Goal: Task Accomplishment & Management: Manage account settings

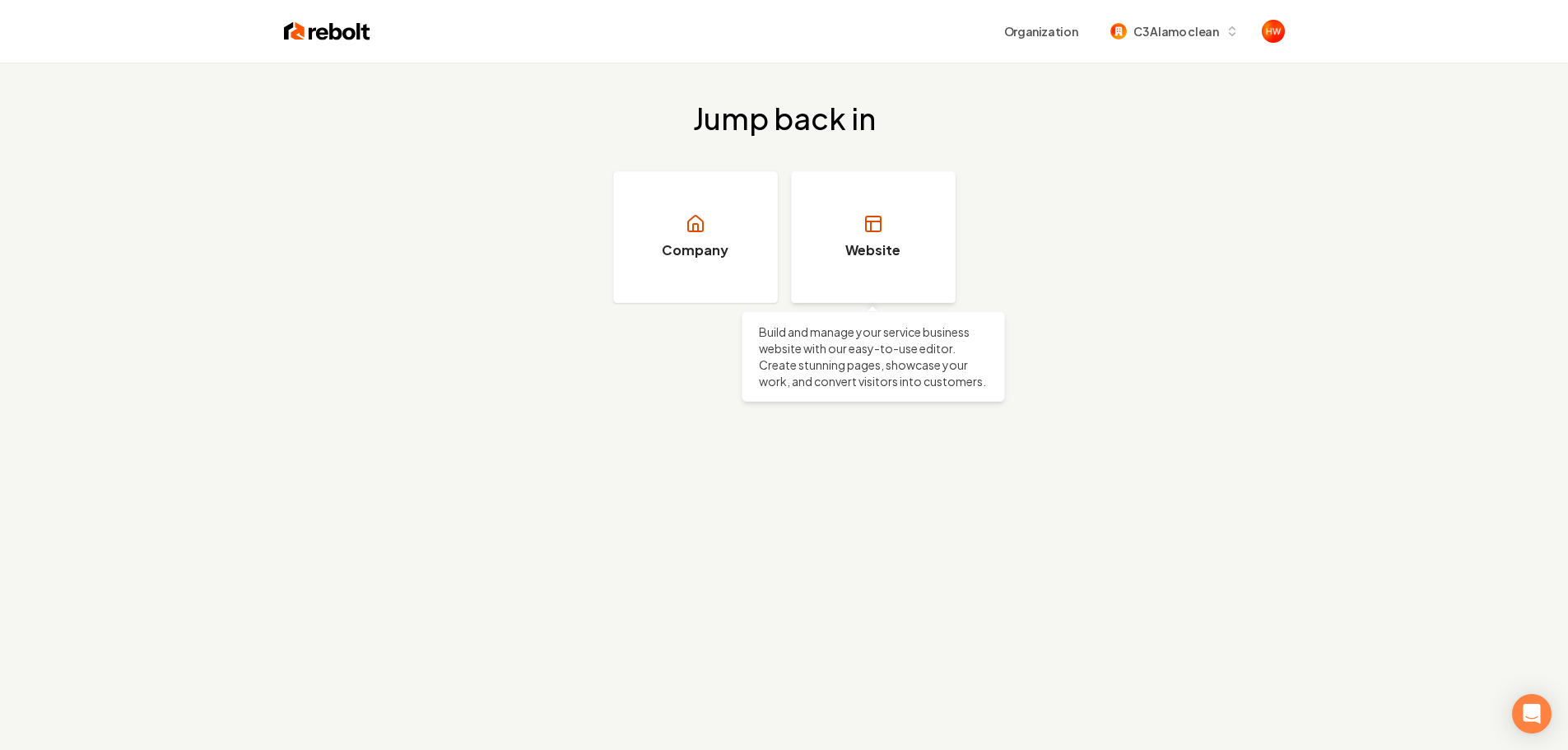
click at [872, 266] on link "Website" at bounding box center [873, 236] width 164 height 131
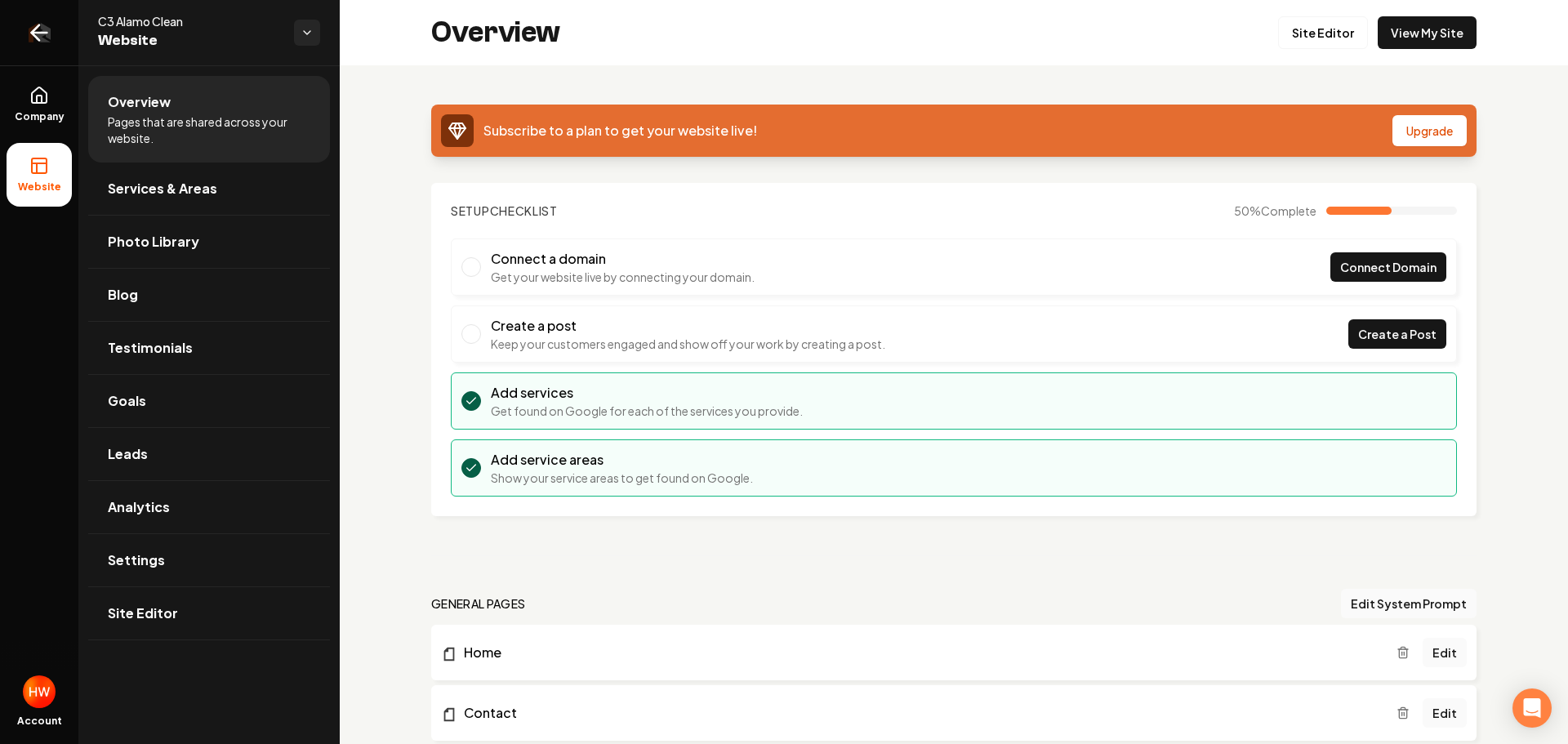
click at [17, 49] on link "Return to dashboard" at bounding box center [39, 33] width 78 height 66
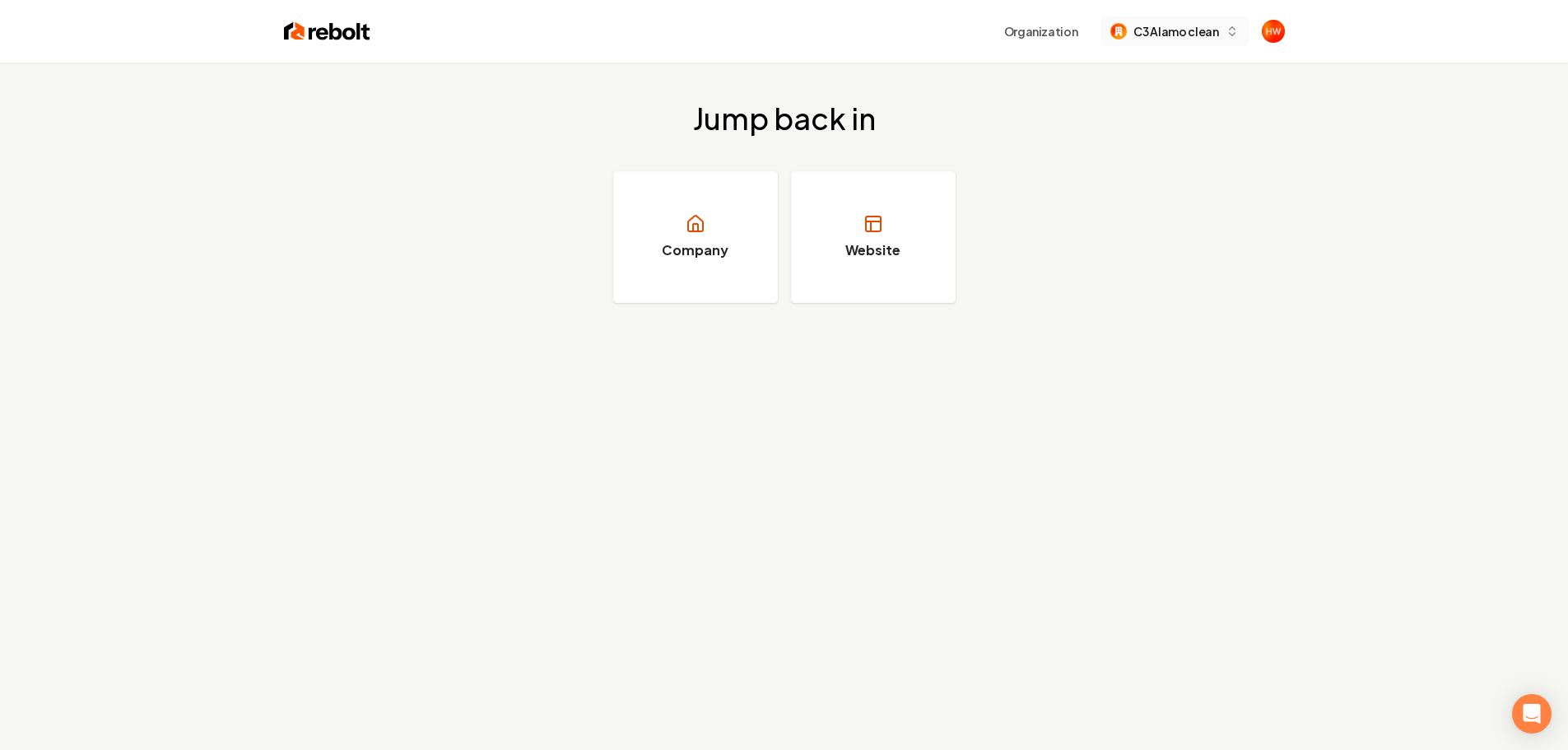
click at [1185, 38] on span "C3 Alamo clean" at bounding box center [1176, 31] width 85 height 17
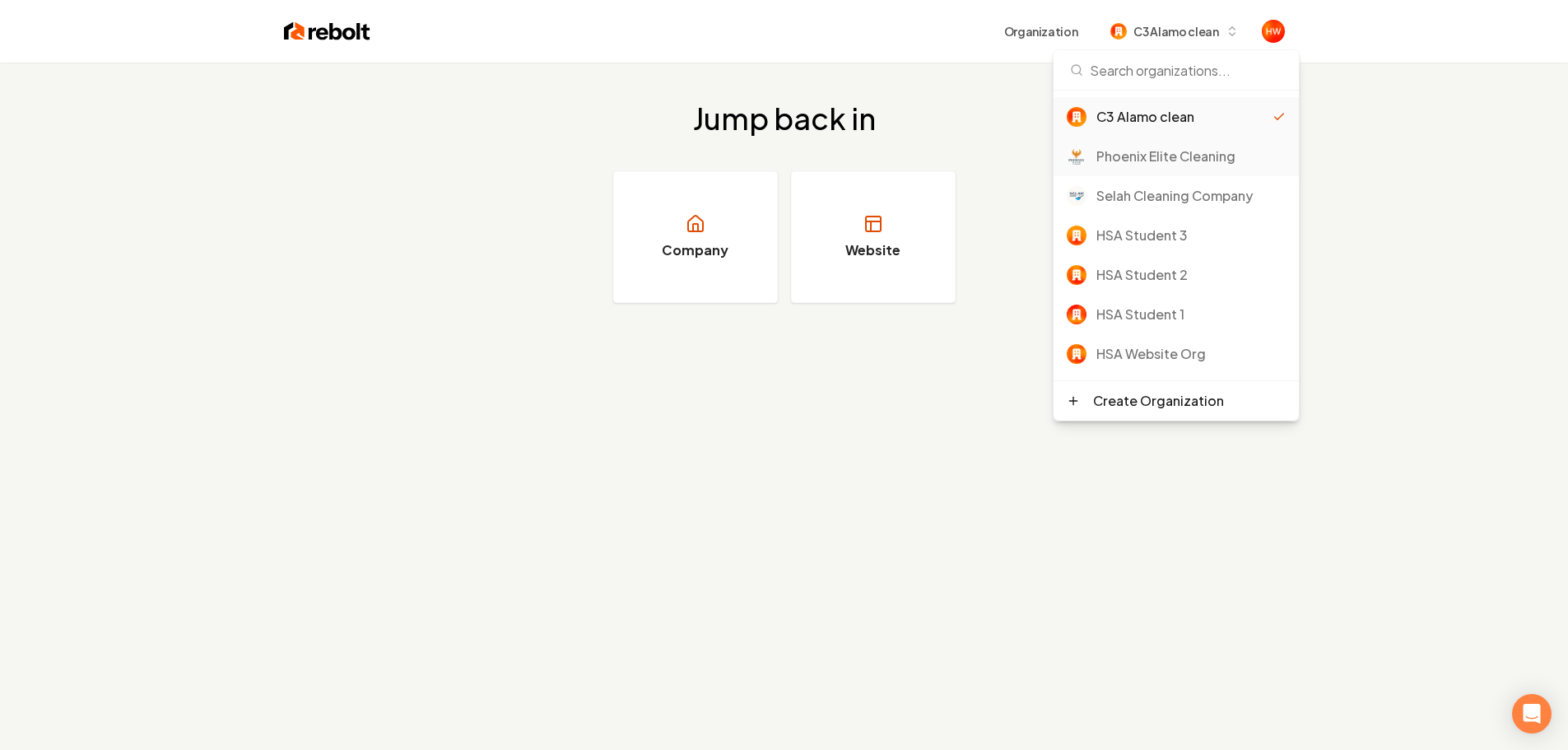
click at [1145, 154] on div "Phoenix Elite Cleaning" at bounding box center [1190, 156] width 189 height 20
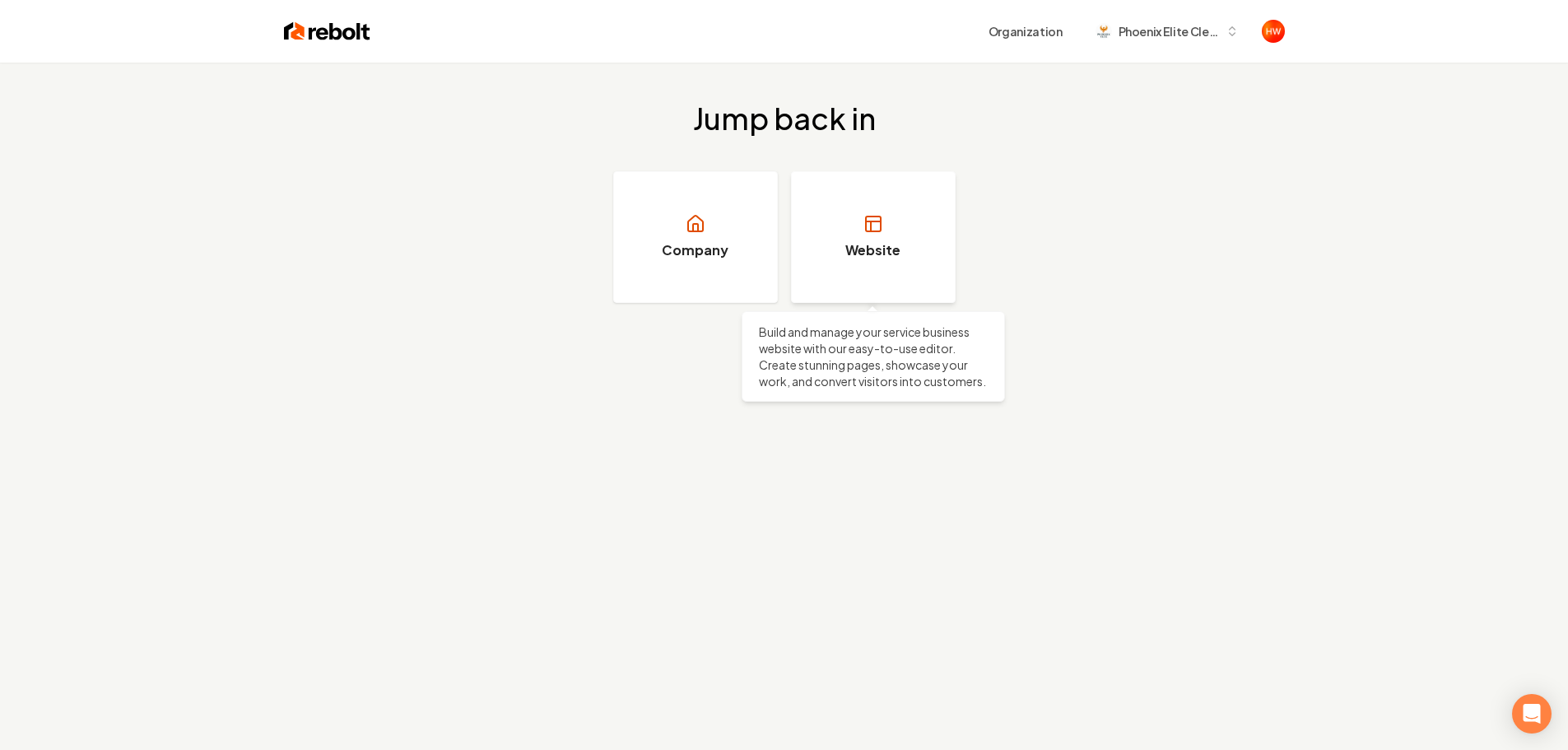
click at [899, 209] on link "Website" at bounding box center [873, 236] width 164 height 131
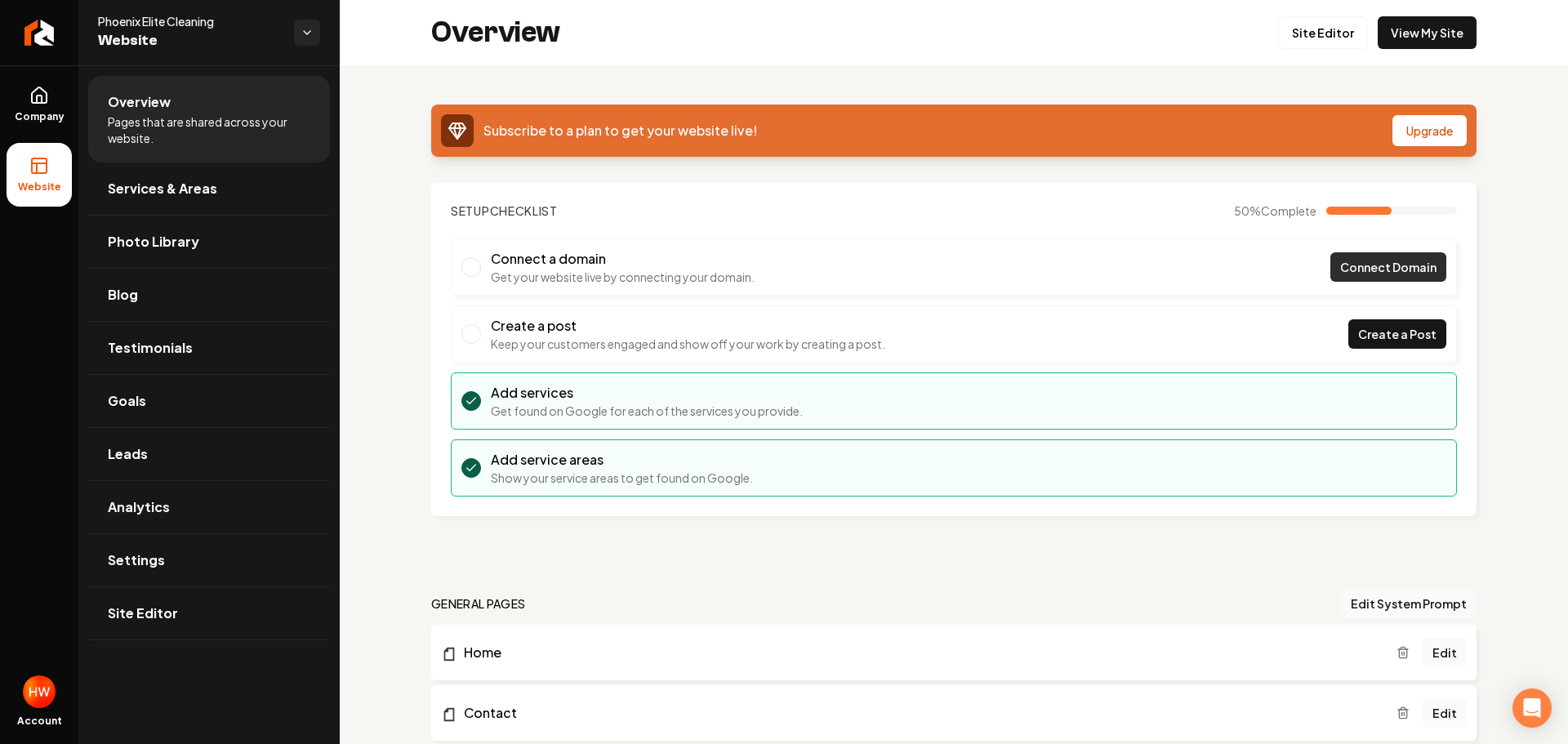
click at [1340, 264] on span "Connect Domain" at bounding box center [1388, 267] width 97 height 17
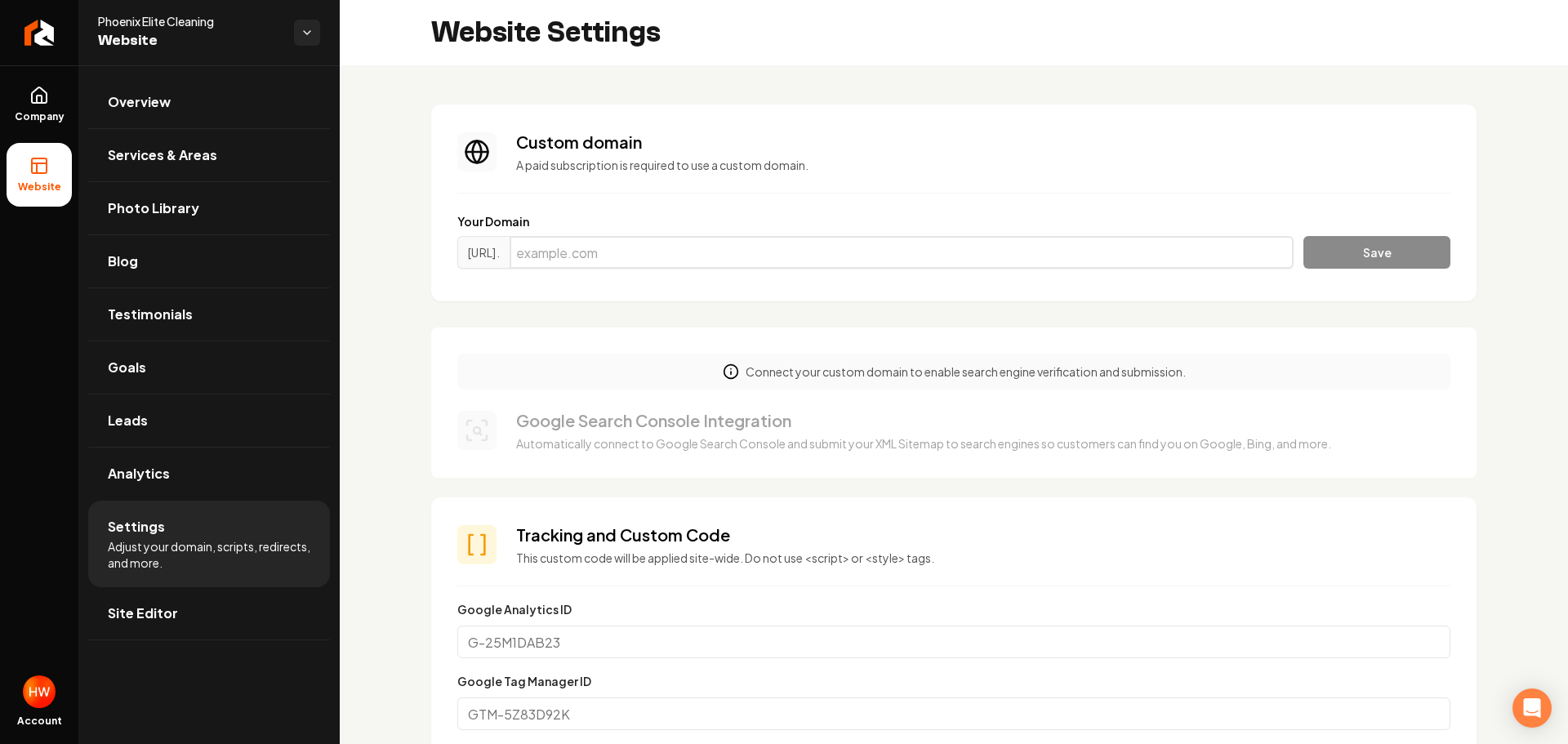
click at [697, 258] on input "Main content area" at bounding box center [902, 253] width 784 height 33
click at [1333, 254] on div "https://www. Save" at bounding box center [954, 255] width 994 height 39
click at [793, 256] on input "Main content area" at bounding box center [902, 253] width 784 height 33
click at [690, 253] on input "Main content area" at bounding box center [902, 253] width 784 height 33
paste input "phoenixelitecleaning.com"
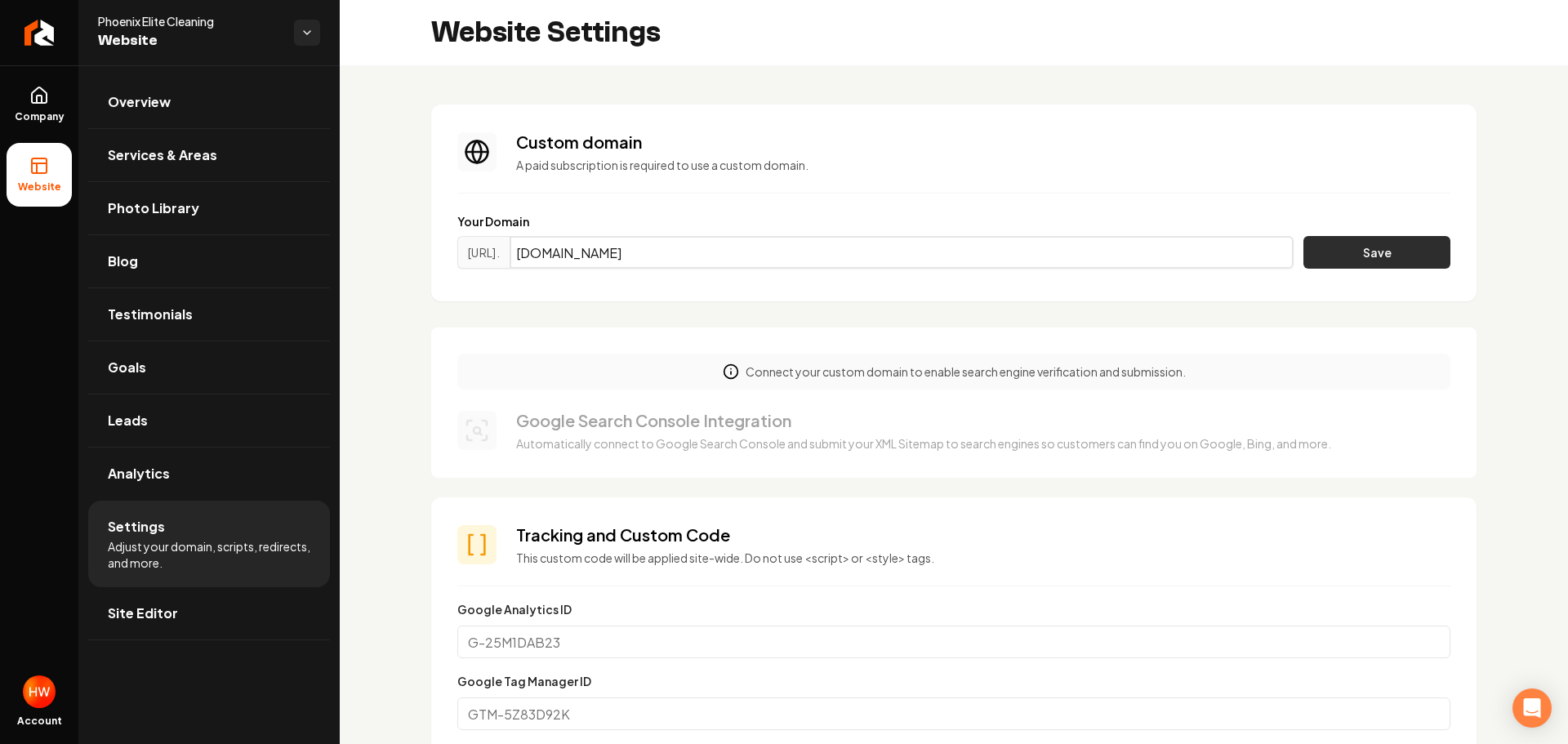
type input "phoenixelitecleaning.com"
click at [1324, 252] on button "Save" at bounding box center [1377, 253] width 147 height 33
click at [774, 253] on input "Main content area" at bounding box center [902, 253] width 784 height 33
paste input "[DOMAIN_NAME]"
type input "[DOMAIN_NAME]"
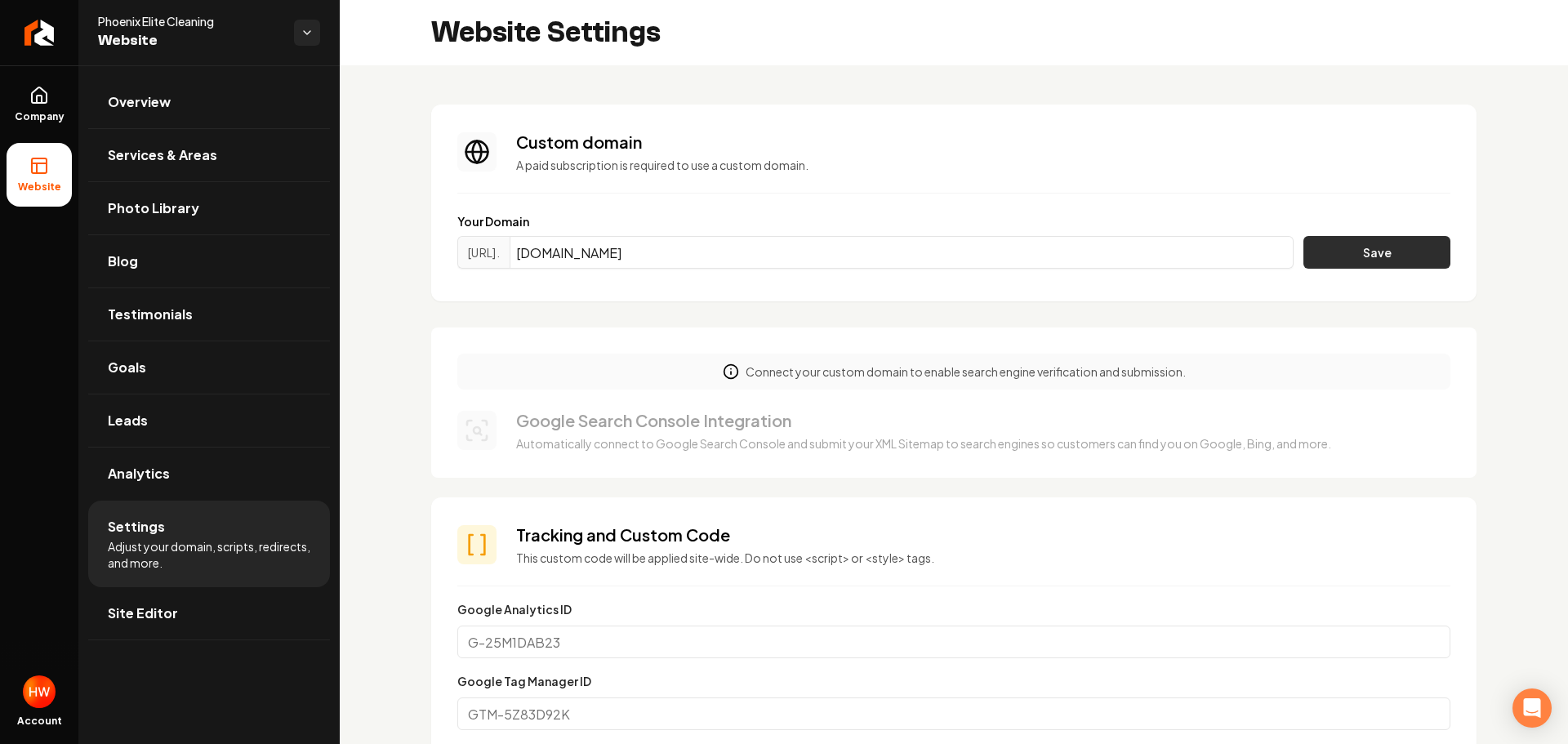
click at [1328, 257] on button "Save" at bounding box center [1377, 253] width 147 height 33
click at [1330, 253] on button "Save" at bounding box center [1377, 253] width 147 height 33
click at [1358, 251] on button "Save" at bounding box center [1377, 253] width 147 height 33
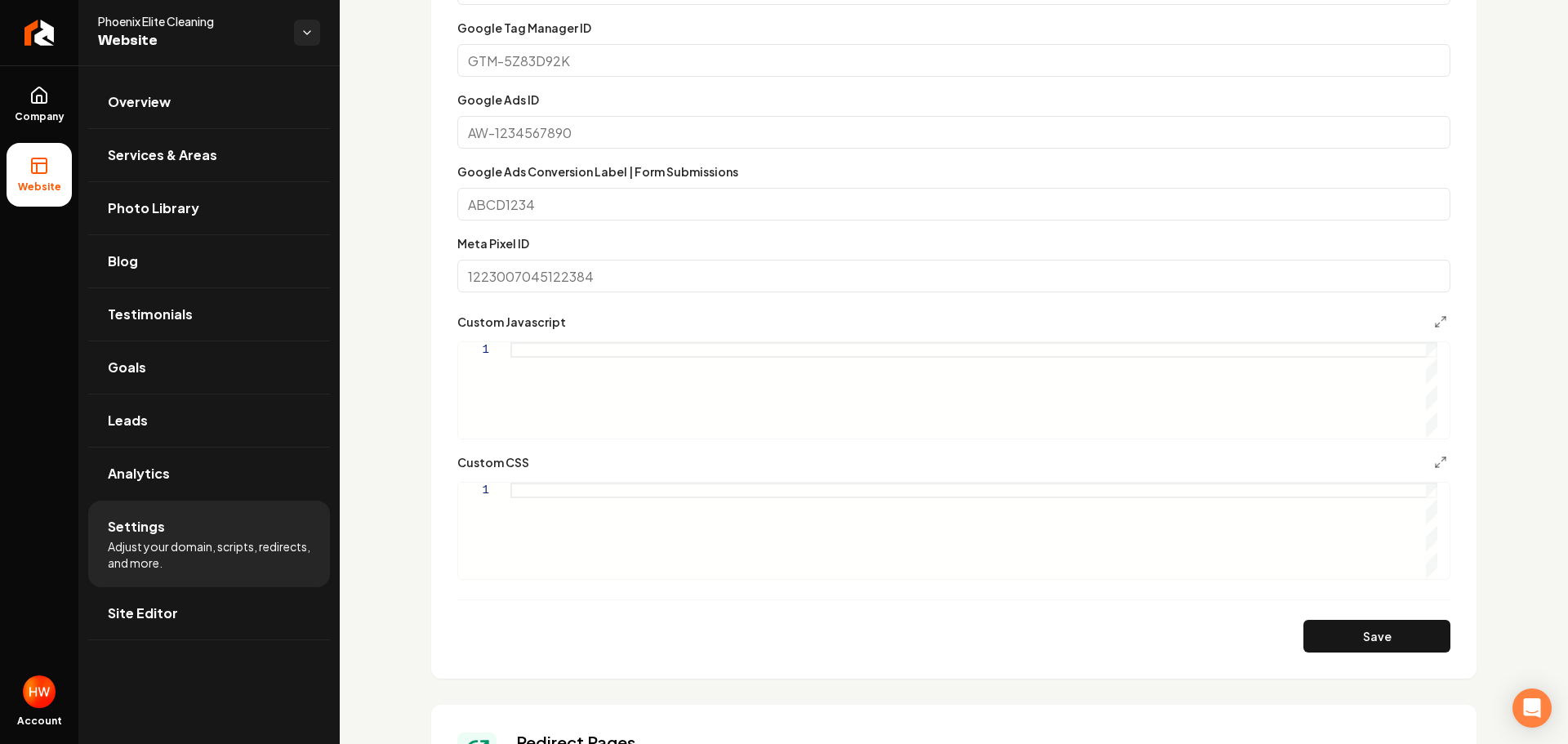
scroll to position [163, 0]
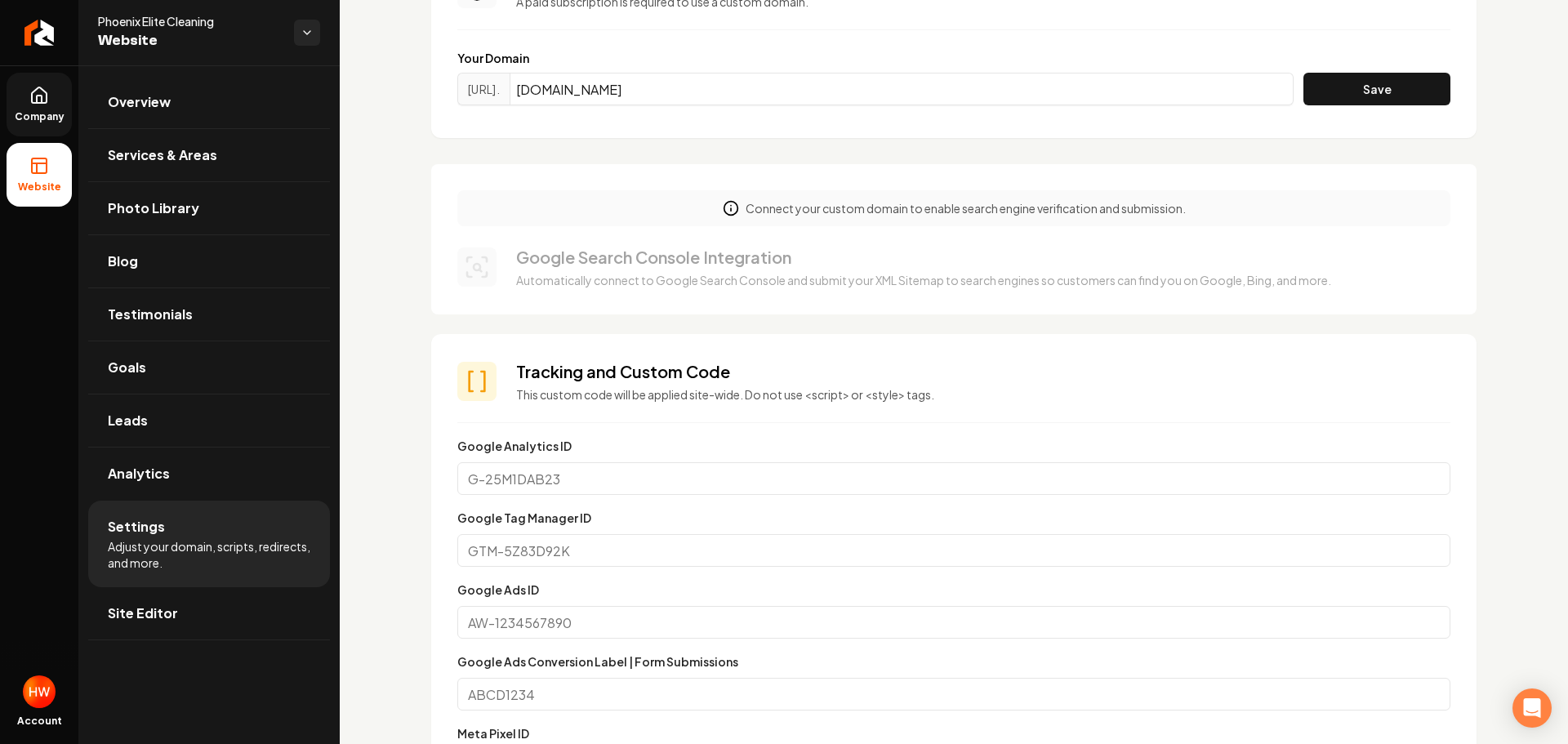
click at [43, 113] on span "Company" at bounding box center [39, 117] width 63 height 13
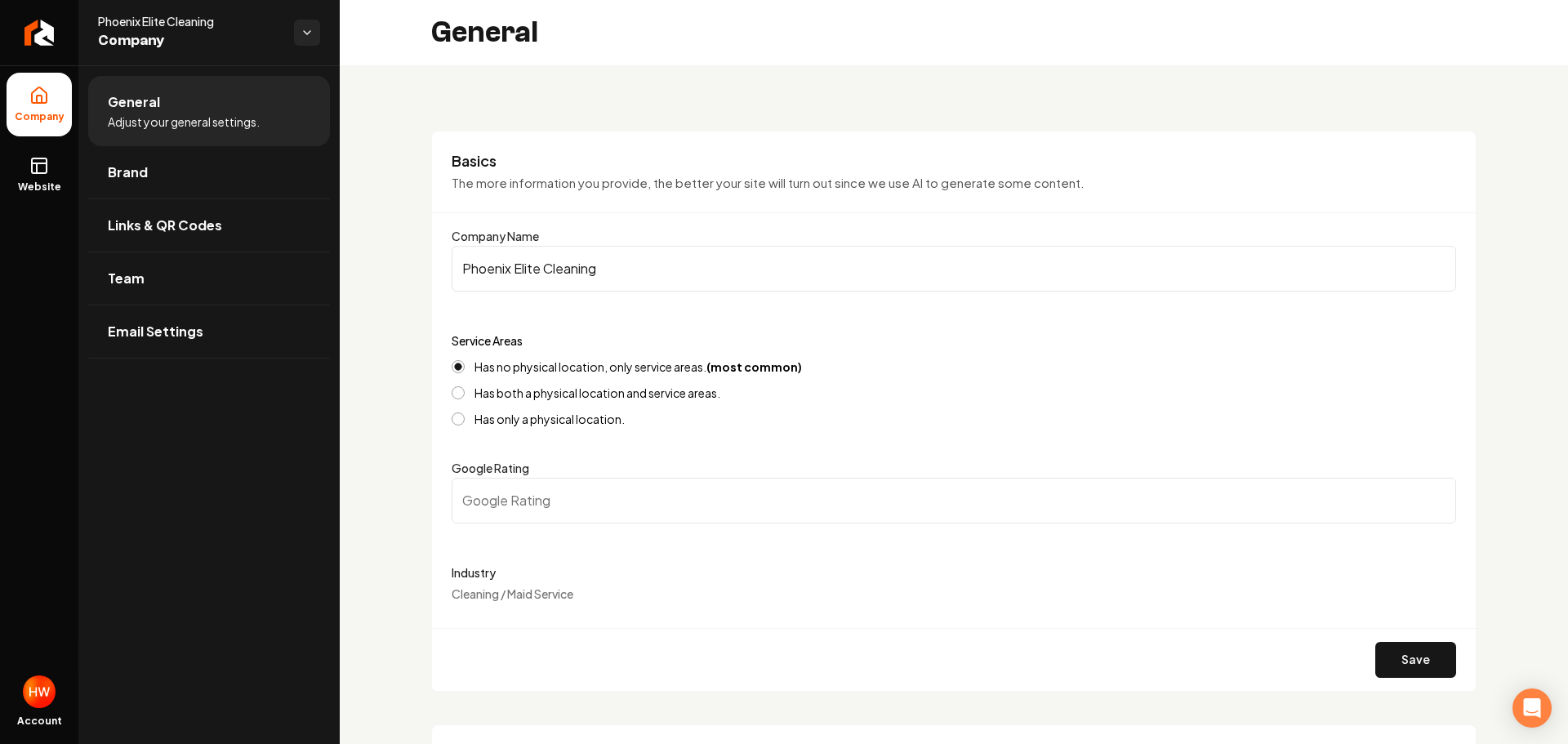
click at [570, 267] on input "Phoenix Elite Cleaning" at bounding box center [954, 269] width 1005 height 46
click at [569, 266] on input "Phoenix Elite Cleaning" at bounding box center [954, 269] width 1005 height 46
